Goal: Transaction & Acquisition: Purchase product/service

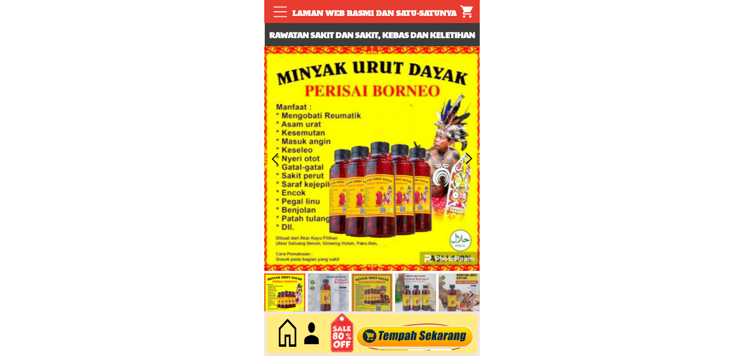
click at [394, 334] on div at bounding box center [415, 334] width 124 height 34
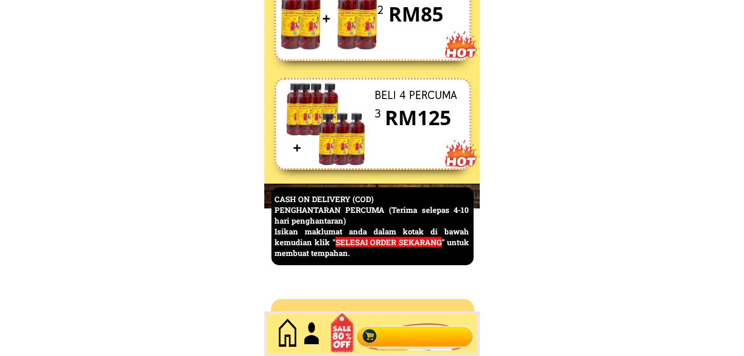
scroll to position [4452, 0]
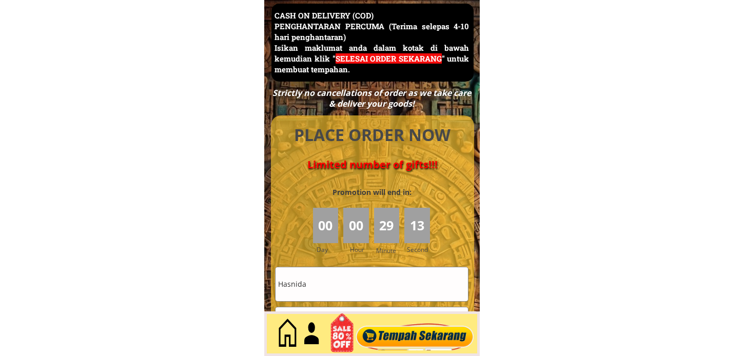
click at [341, 280] on input "Hasnida" at bounding box center [372, 283] width 192 height 33
paste input "[PERSON_NAME]"
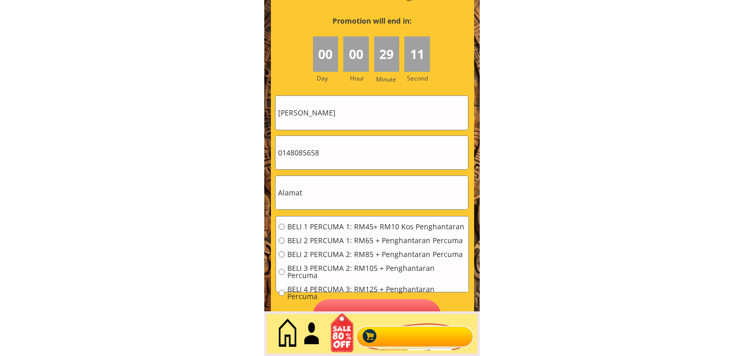
scroll to position [3654, 0]
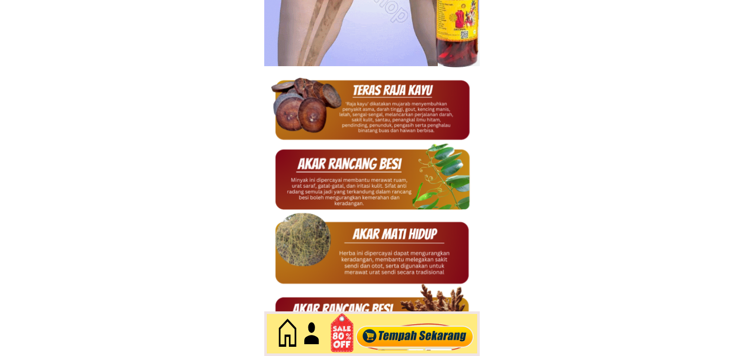
type input "[PERSON_NAME]"
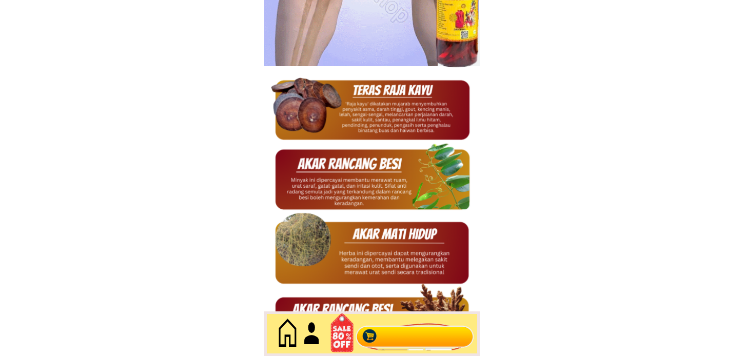
scroll to position [0, 0]
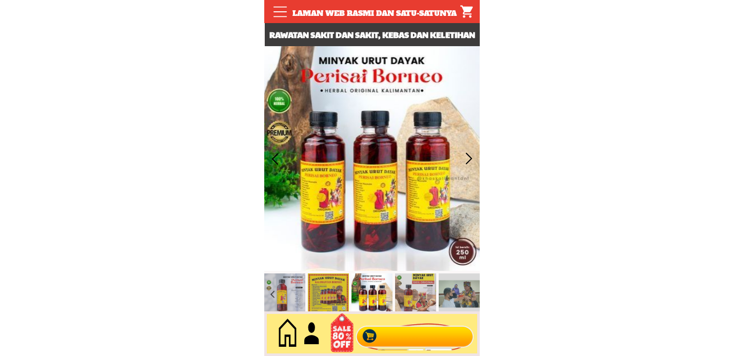
click at [388, 339] on div at bounding box center [415, 334] width 124 height 34
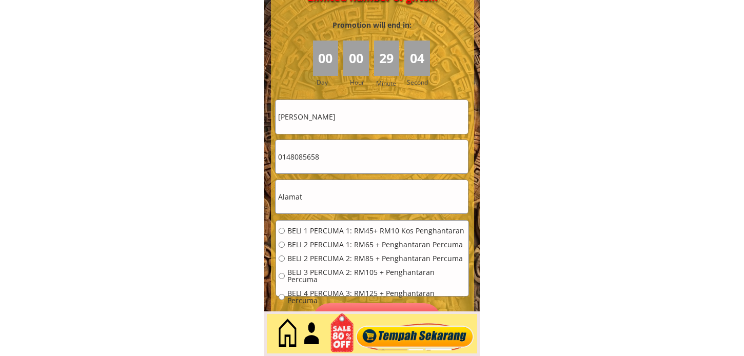
scroll to position [4623, 0]
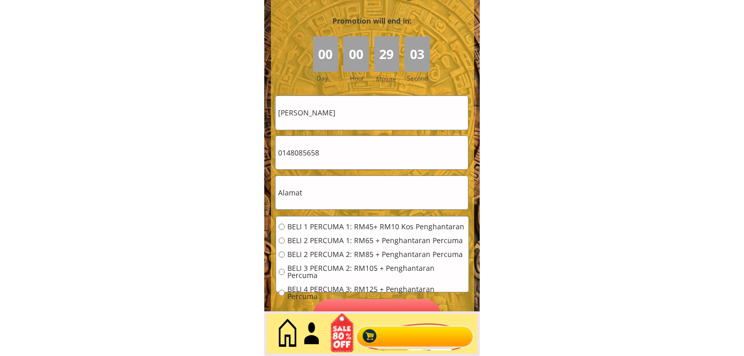
click at [330, 194] on input "text" at bounding box center [372, 192] width 192 height 33
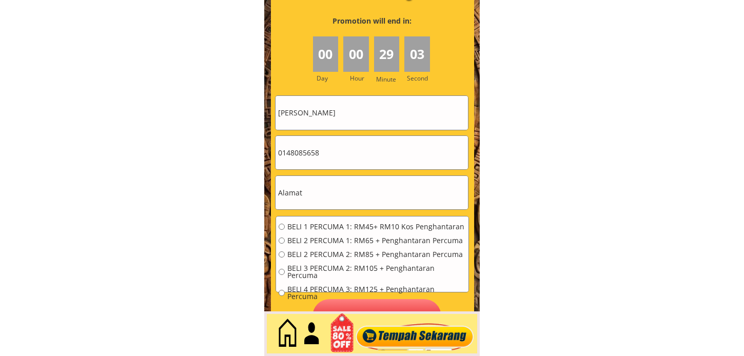
paste input "DKAMPUNGSABAH/A FRANCISCA ALBERT PERSATUAN ORANG2 PEKAK SABAH CAWANGAN KGU. JAL…"
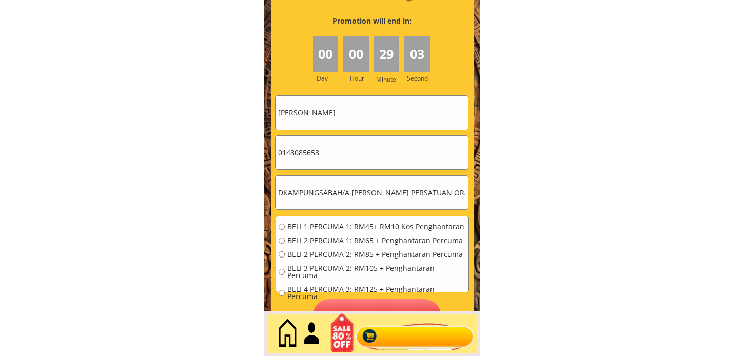
scroll to position [0, 255]
type input "DKAMPUNGSABAH/A FRANCISCA ALBERT PERSATUAN ORANG2 PEKAK SABAH CAWANGAN KGU. JAL…"
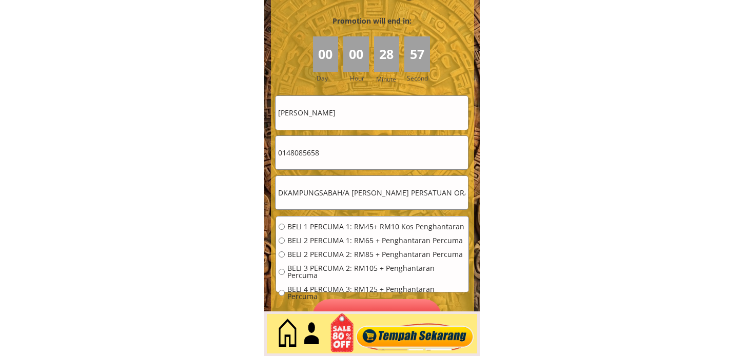
click at [339, 154] on input "0148085658" at bounding box center [372, 152] width 192 height 33
paste input "140112600"
type input "01140112600"
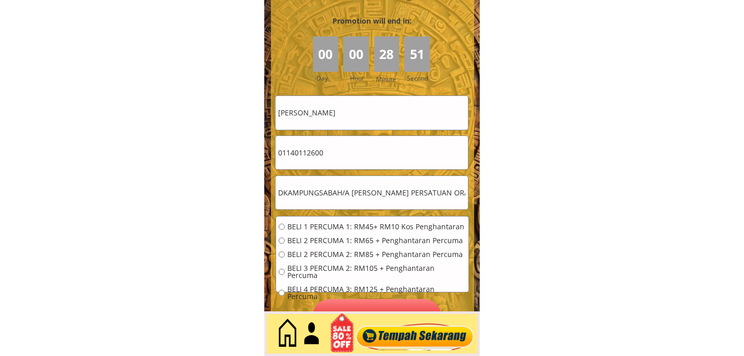
click at [301, 226] on span "BELI 1 PERCUMA 1: RM45+ RM10 Kos Penghantaran" at bounding box center [376, 226] width 179 height 7
radio input "true"
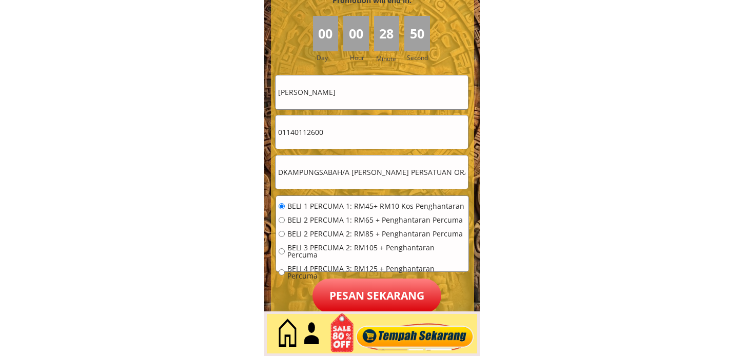
scroll to position [4680, 0]
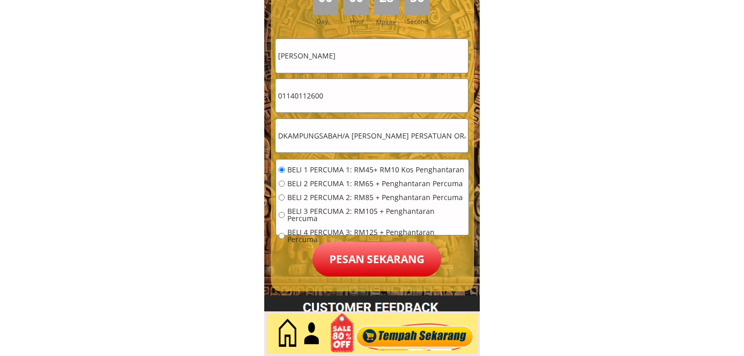
click at [378, 258] on p "Pesan sekarang" at bounding box center [376, 259] width 129 height 34
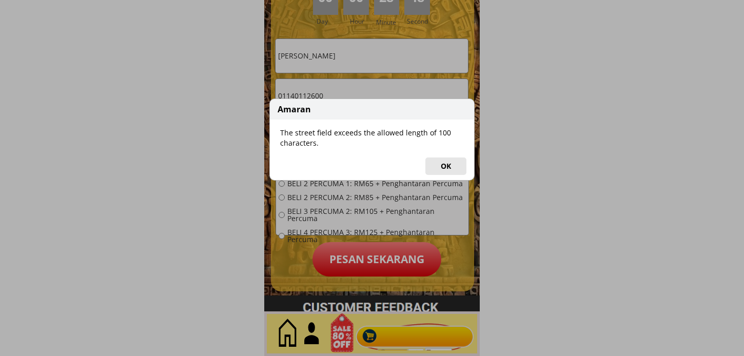
click at [439, 168] on button "OK" at bounding box center [445, 166] width 41 height 17
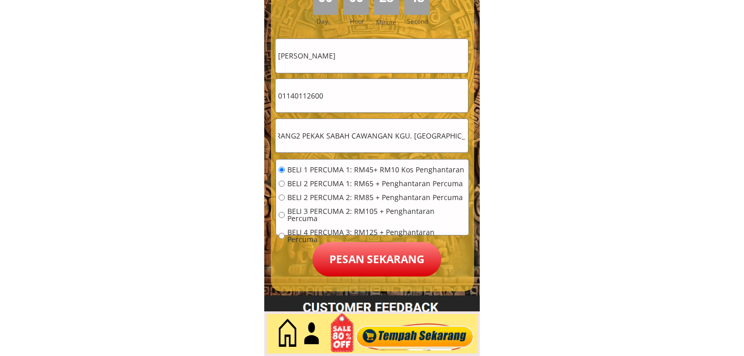
scroll to position [0, 255]
drag, startPoint x: 402, startPoint y: 139, endPoint x: 519, endPoint y: 152, distance: 117.2
click at [425, 134] on input "DKAMPUNGSABAH/A FRANCISCA ALBERT PERSATUAN ORANG2 PEKAK SABAH CAWANGAN KGU. JAL…" at bounding box center [372, 135] width 192 height 33
drag, startPoint x: 404, startPoint y: 138, endPoint x: 536, endPoint y: 145, distance: 132.1
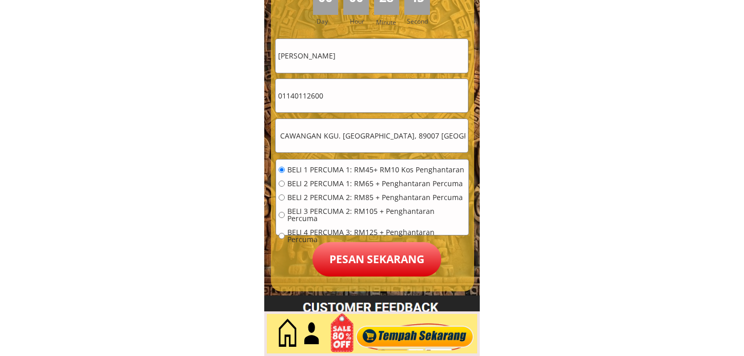
type input "DKAMPUNGSABAH/A FRANCISCA ALBERT PERSATUAN ORANG2 PEKAK SABAH CAWANGAN KGU. JAL…"
click at [342, 253] on p "Pesan sekarang" at bounding box center [376, 259] width 129 height 34
